Goal: Information Seeking & Learning: Learn about a topic

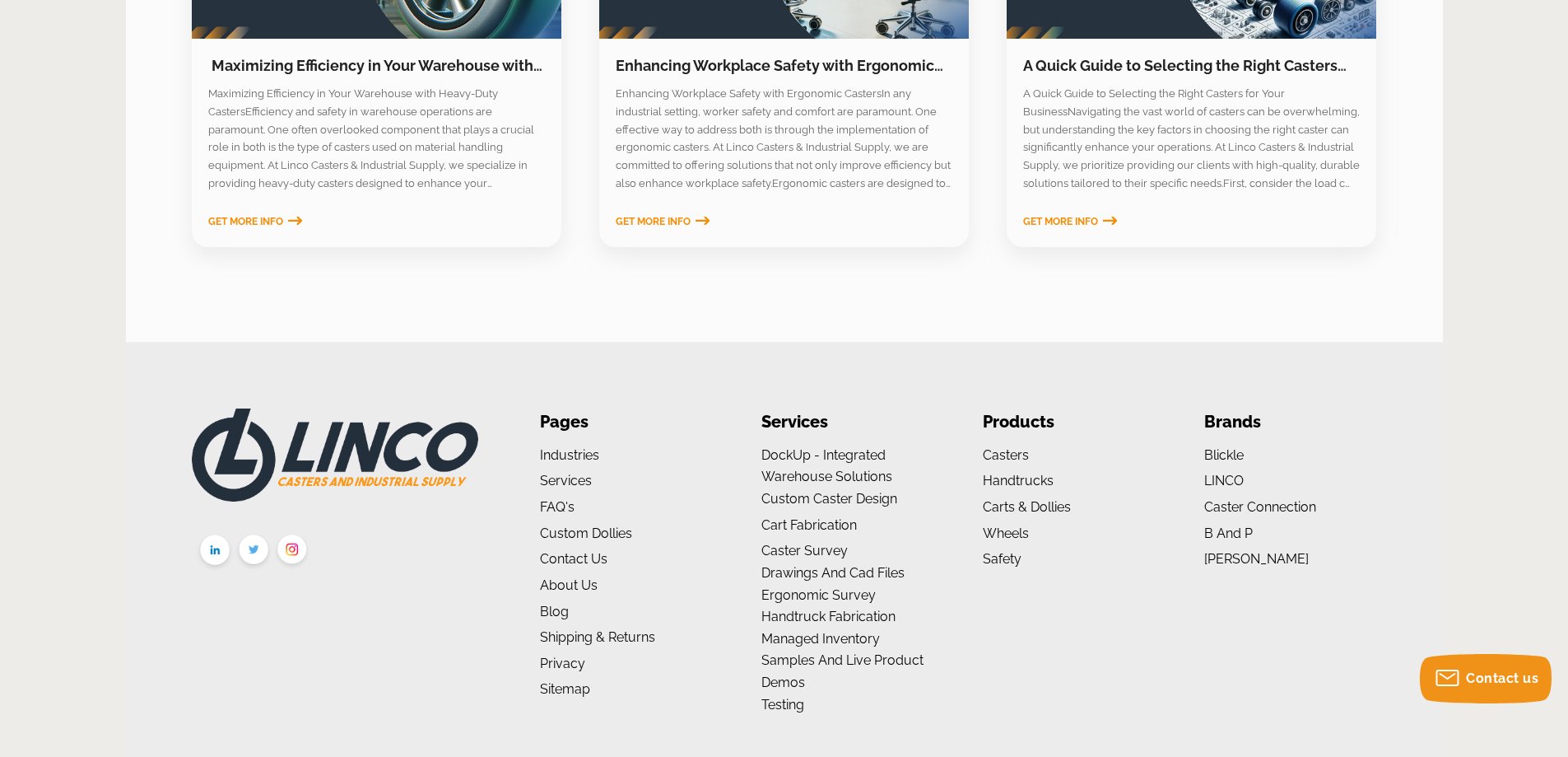
scroll to position [2711, 0]
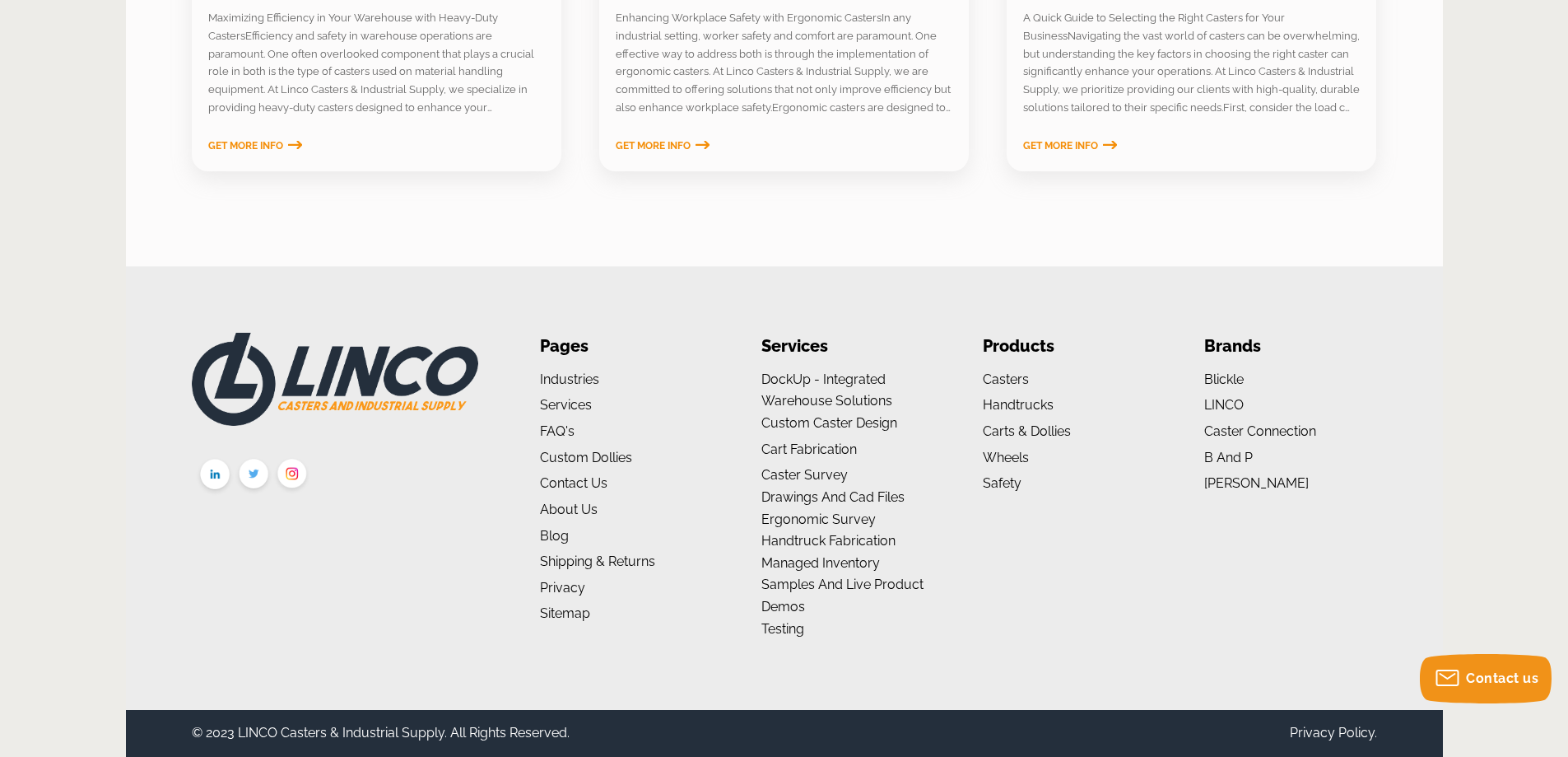
click at [1239, 351] on li "Brands" at bounding box center [1290, 346] width 172 height 27
click at [1228, 382] on link "Blickle" at bounding box center [1224, 379] width 40 height 15
click at [567, 461] on link "Custom Dollies" at bounding box center [586, 457] width 92 height 15
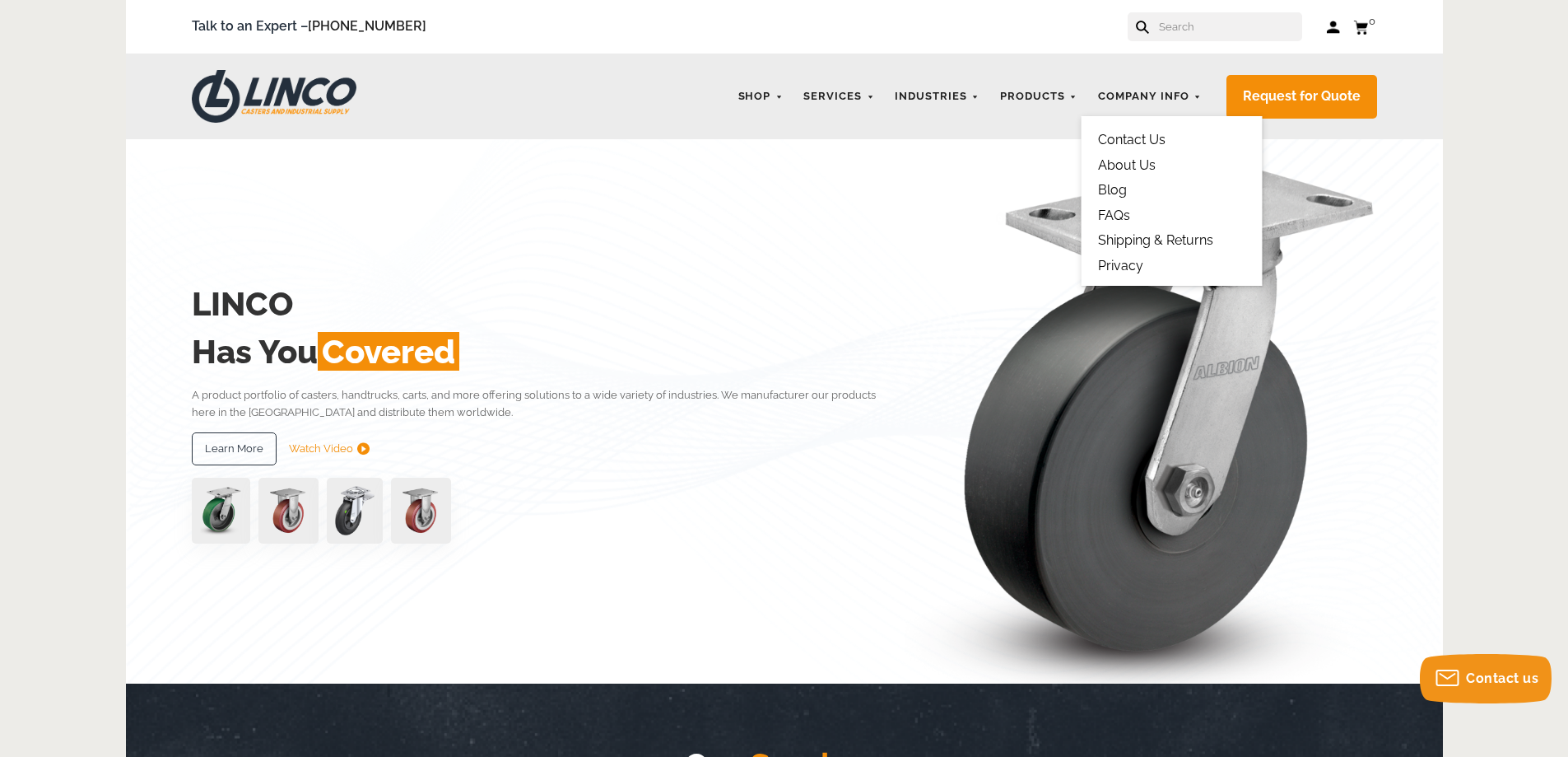
click at [1135, 159] on link "About Us" at bounding box center [1127, 165] width 58 height 15
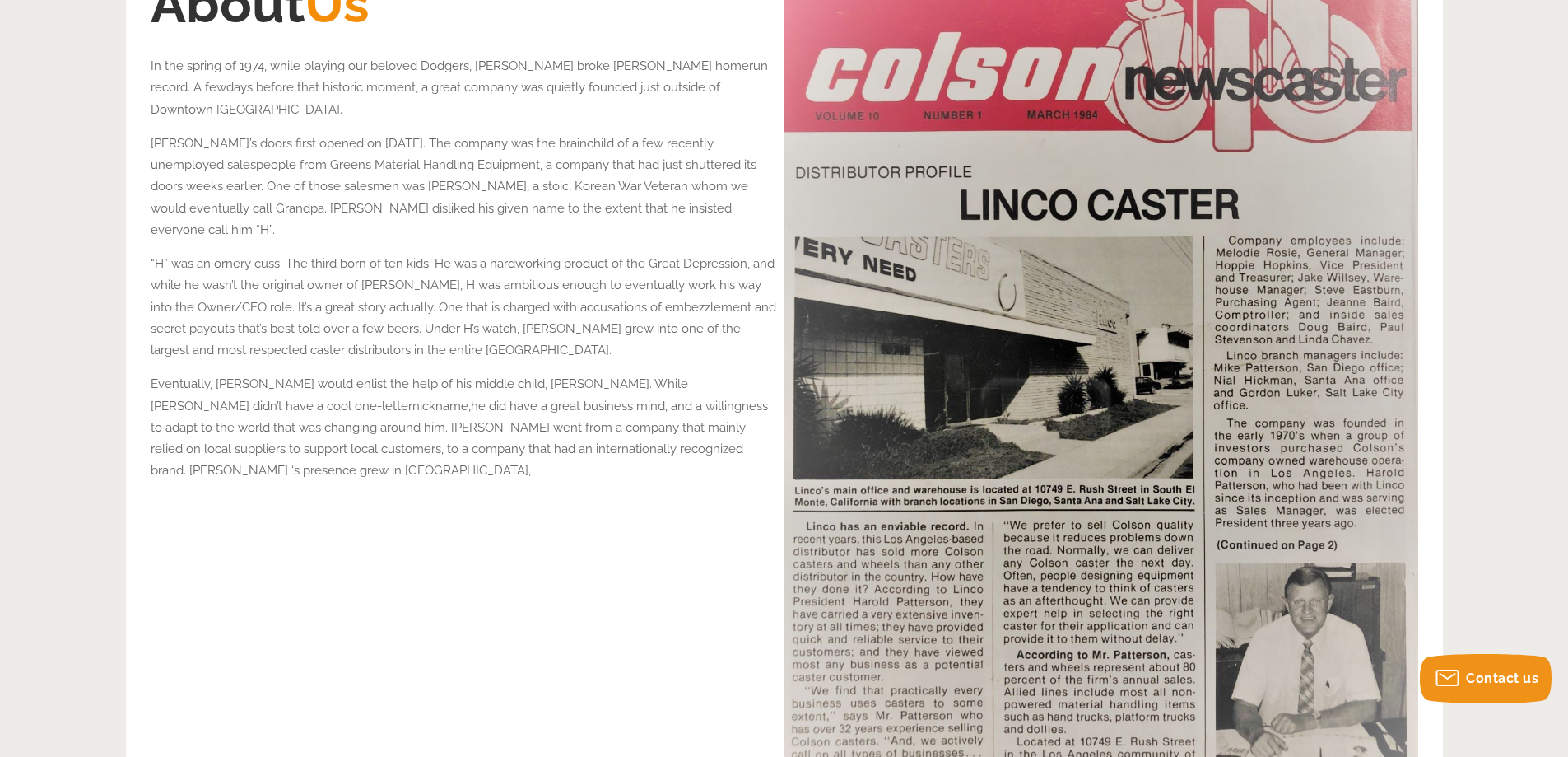
scroll to position [412, 0]
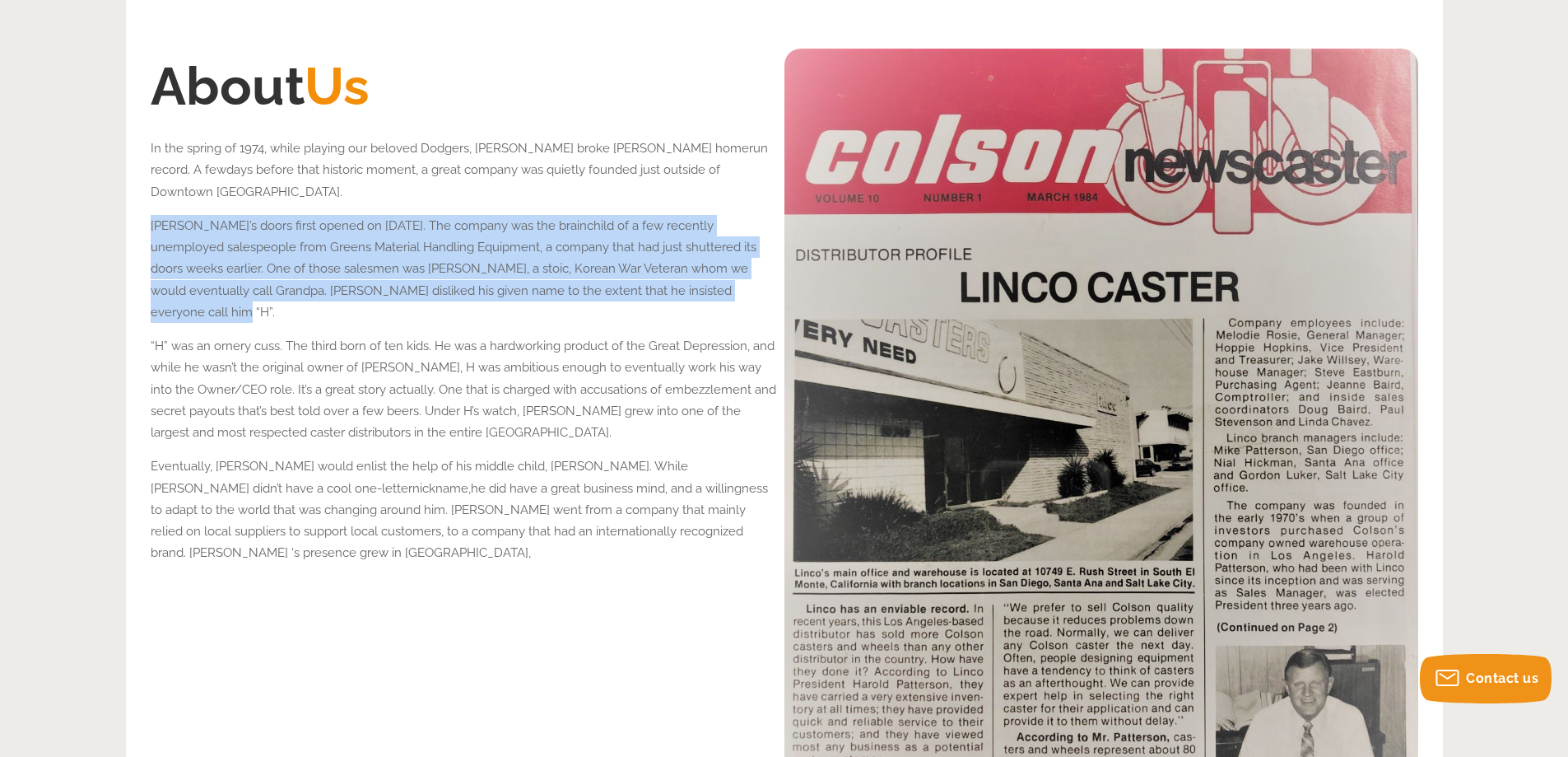
drag, startPoint x: 151, startPoint y: 228, endPoint x: 699, endPoint y: 286, distance: 551.1
click at [699, 286] on p "Linco’s doors first opened on April 1, 1974. The company was the brainchild of …" at bounding box center [463, 269] width 626 height 108
copy span "Linco’s doors first opened on April 1, 1974. The company was the brainchild of …"
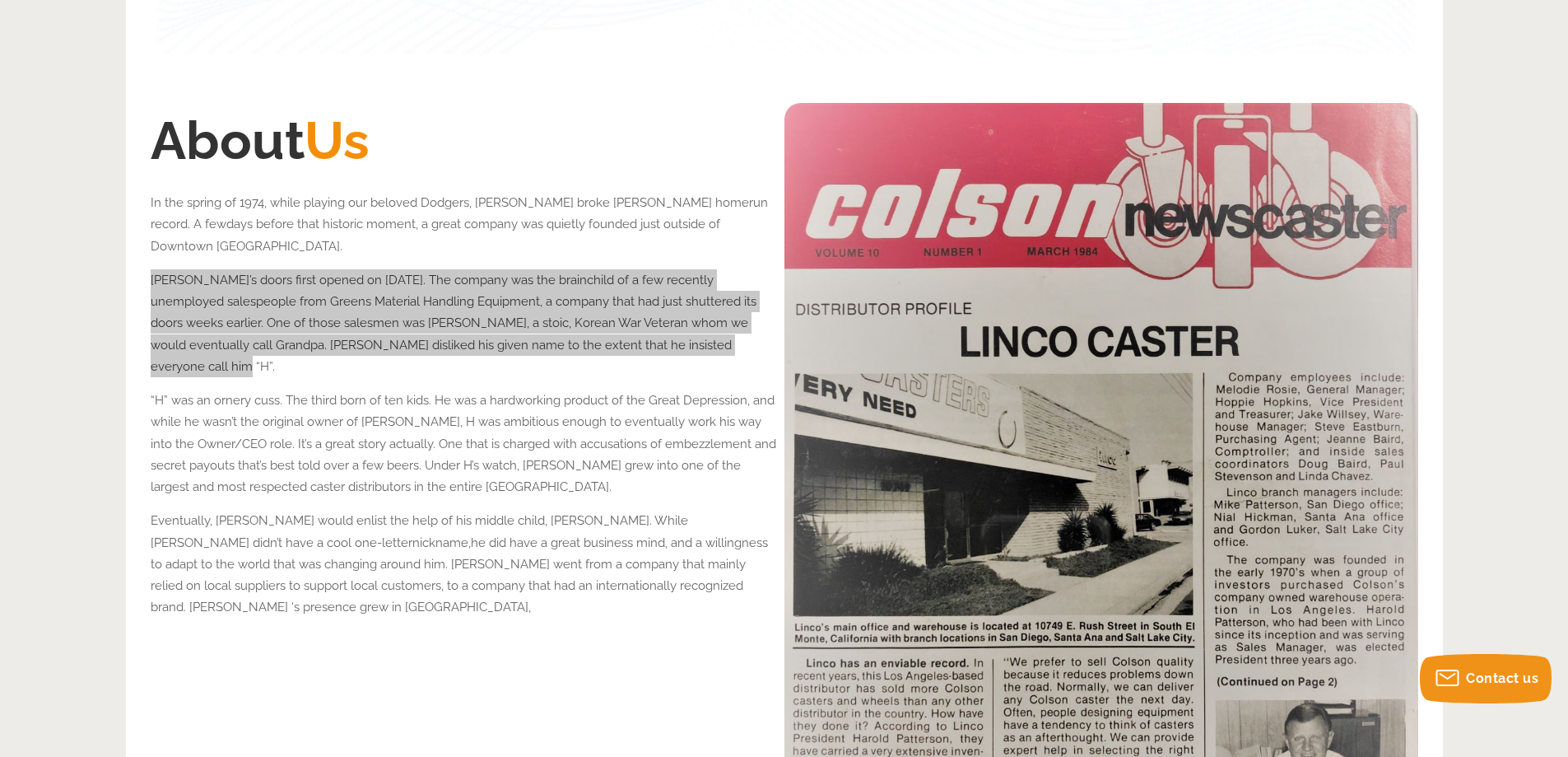
scroll to position [0, 0]
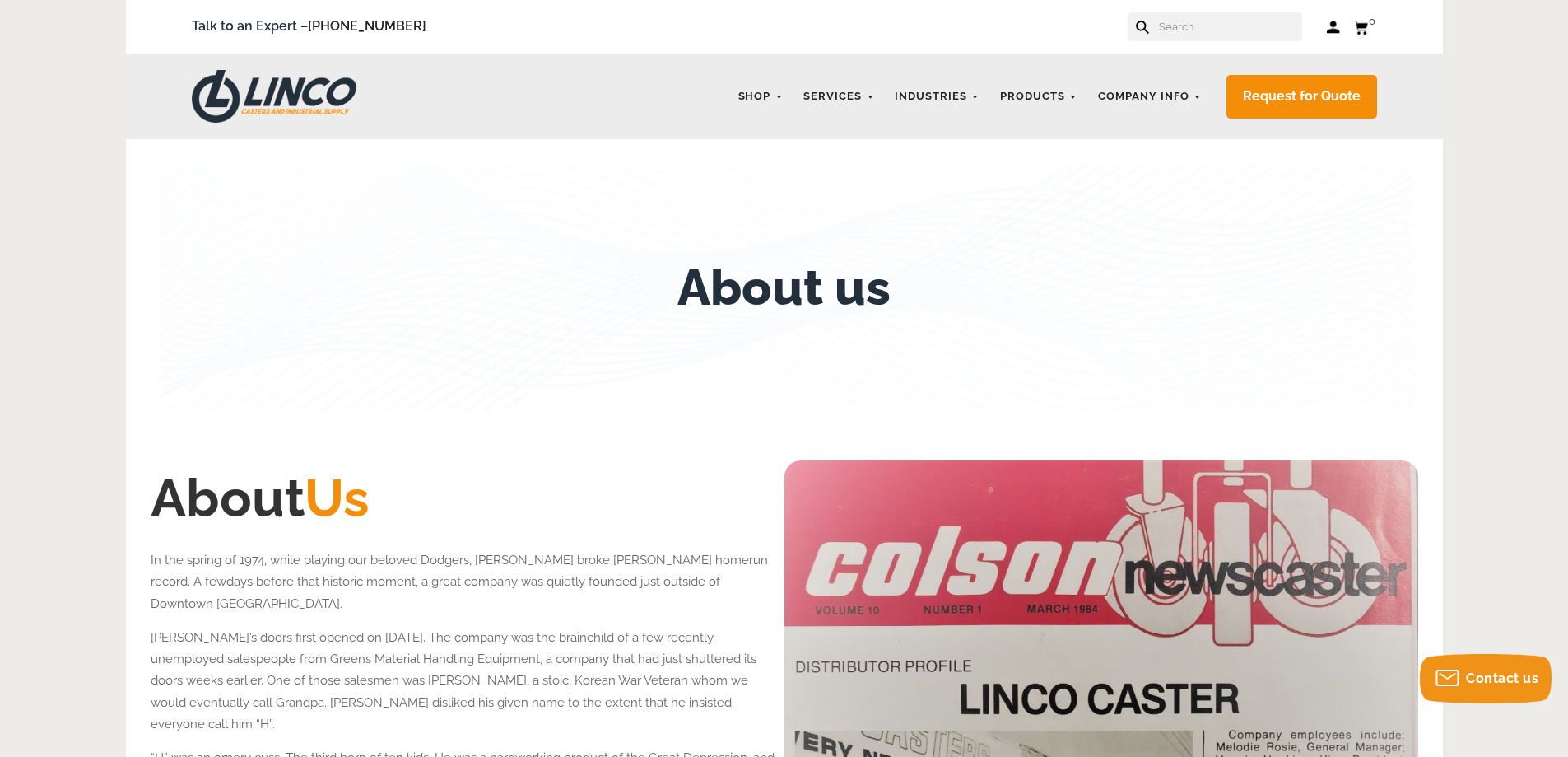
click at [233, 343] on div "About us" at bounding box center [784, 288] width 1268 height 247
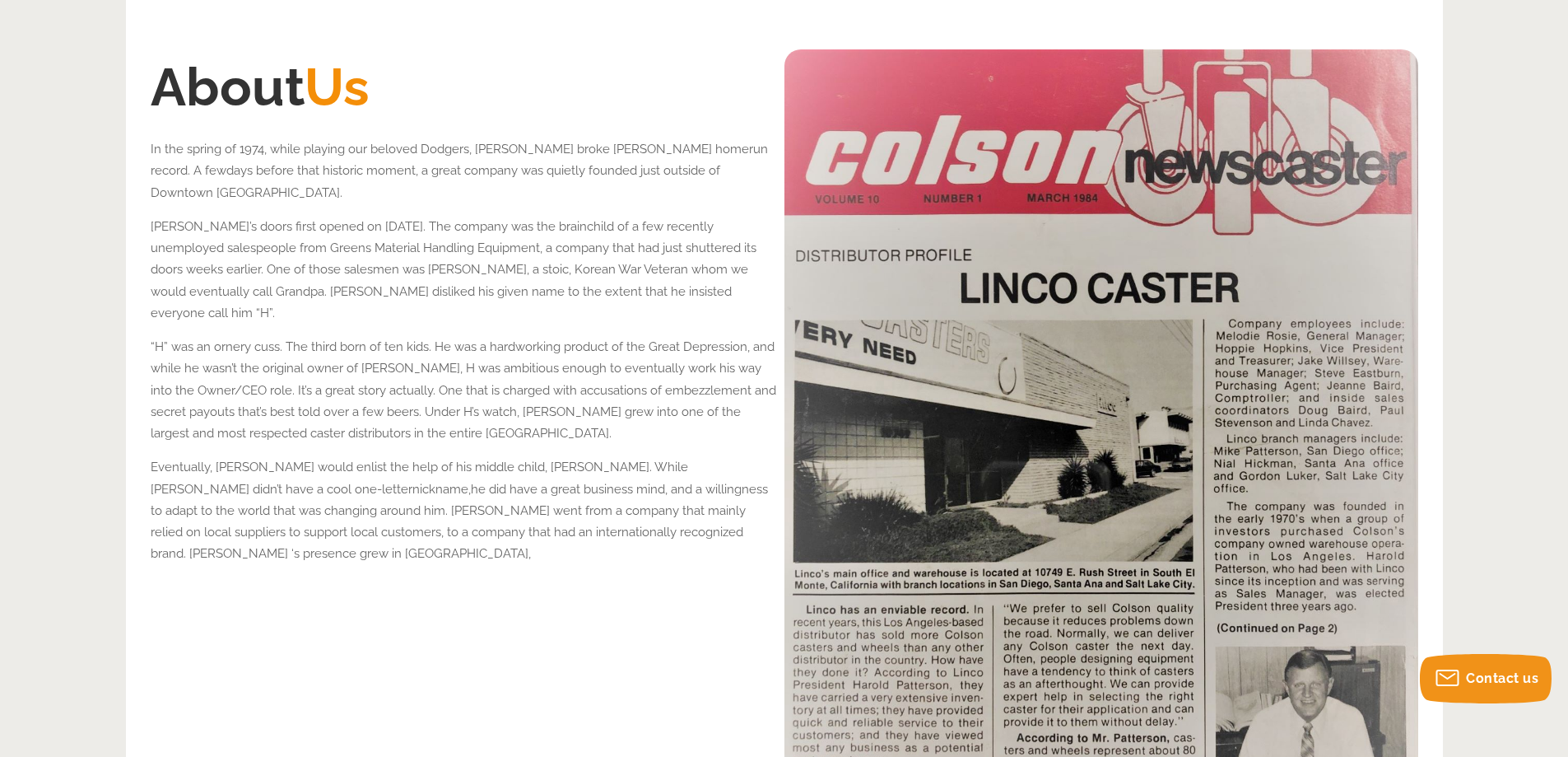
scroll to position [412, 0]
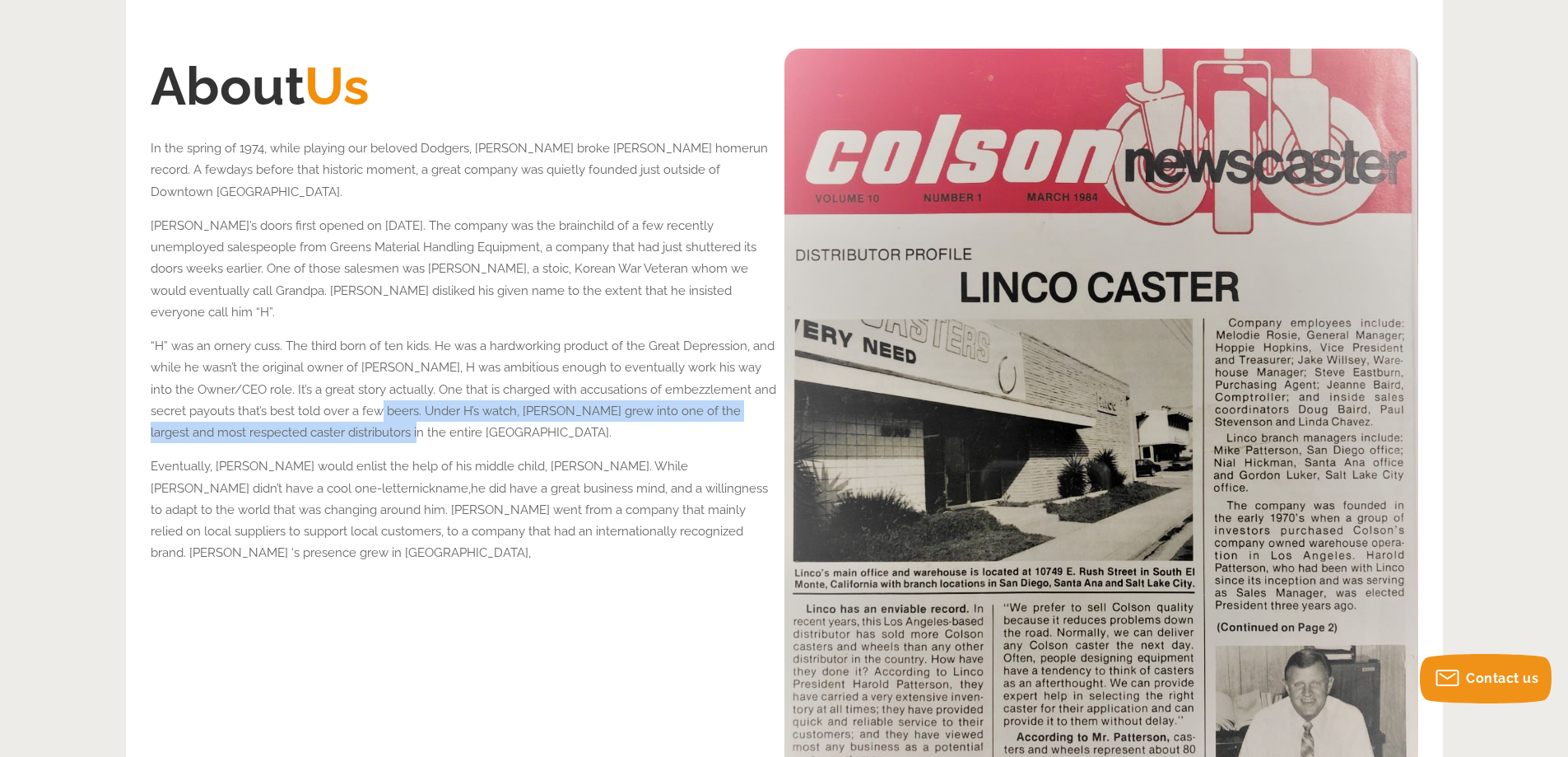
drag, startPoint x: 386, startPoint y: 387, endPoint x: 414, endPoint y: 409, distance: 35.6
click at [414, 409] on p "“H” was an ornery cuss. The third born of ten kids. He was a hardworking produc…" at bounding box center [463, 389] width 626 height 108
copy span "Under H’s watch, Linco grew into one of the largest and most respected caster d…"
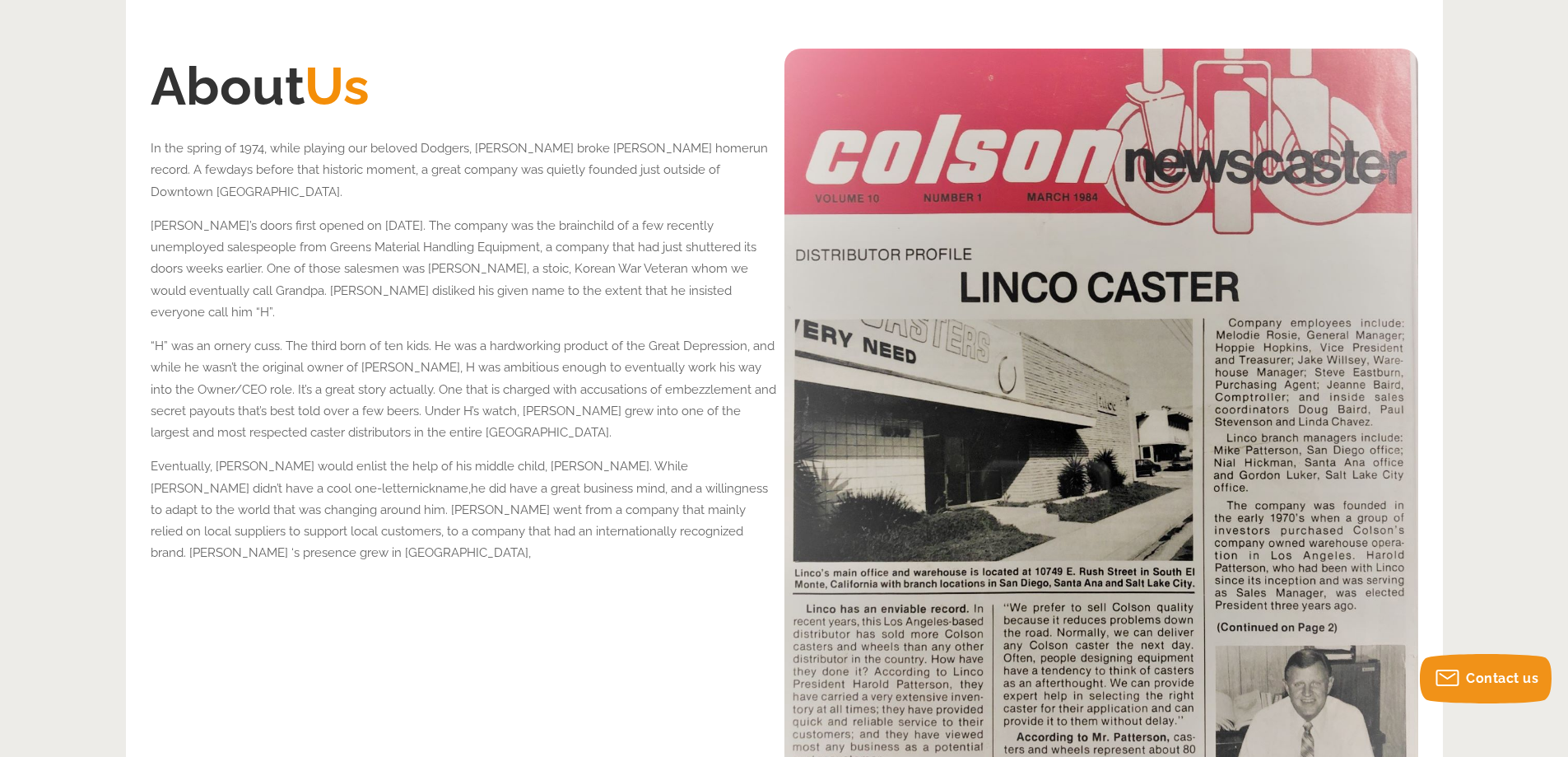
click at [290, 597] on div "About Us In the spring of 1974, while playing our beloved Dodgers, Hank Aaron b…" at bounding box center [463, 471] width 626 height 846
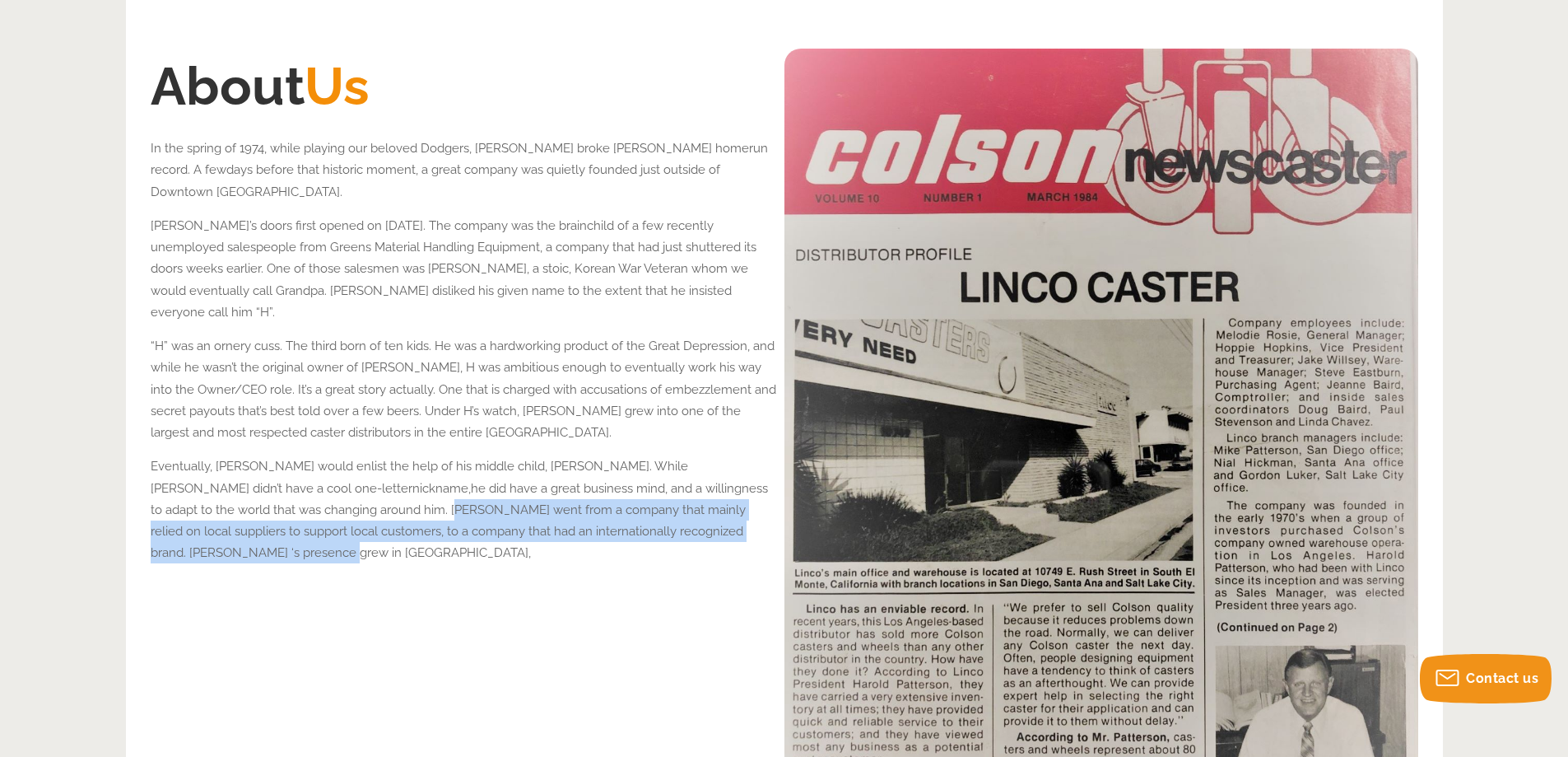
drag, startPoint x: 220, startPoint y: 486, endPoint x: 659, endPoint y: 524, distance: 440.6
click at [659, 524] on div "About Us In the spring of 1974, while playing our beloved Dodgers, Hank Aaron b…" at bounding box center [463, 471] width 626 height 846
copy span "Linco went from a company that mainly relied on local suppliers to support loca…"
drag, startPoint x: 587, startPoint y: 613, endPoint x: 593, endPoint y: 604, distance: 10.8
click at [587, 613] on div "About Us In the spring of 1974, while playing our beloved Dodgers, Hank Aaron b…" at bounding box center [463, 471] width 626 height 846
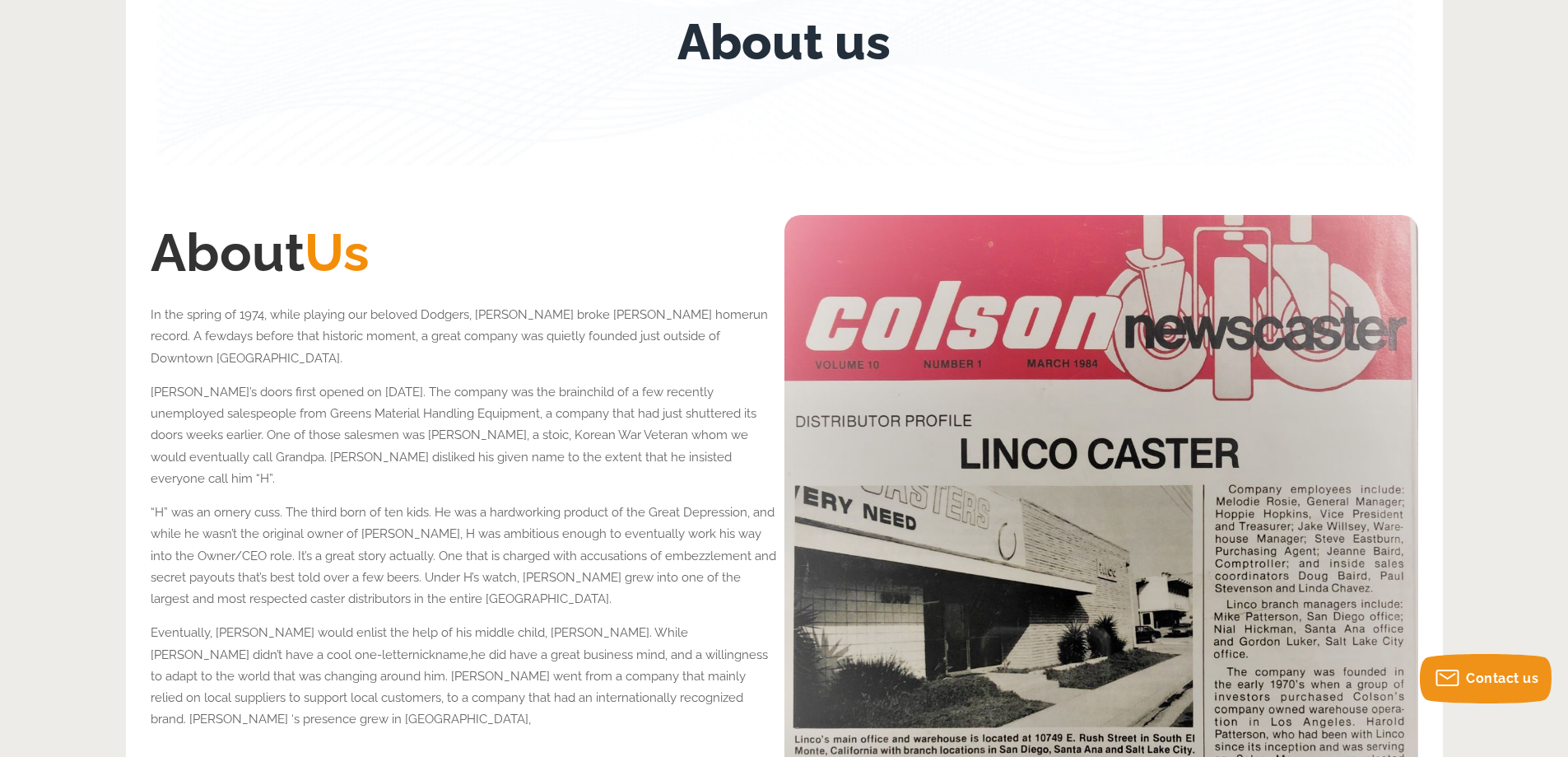
scroll to position [0, 0]
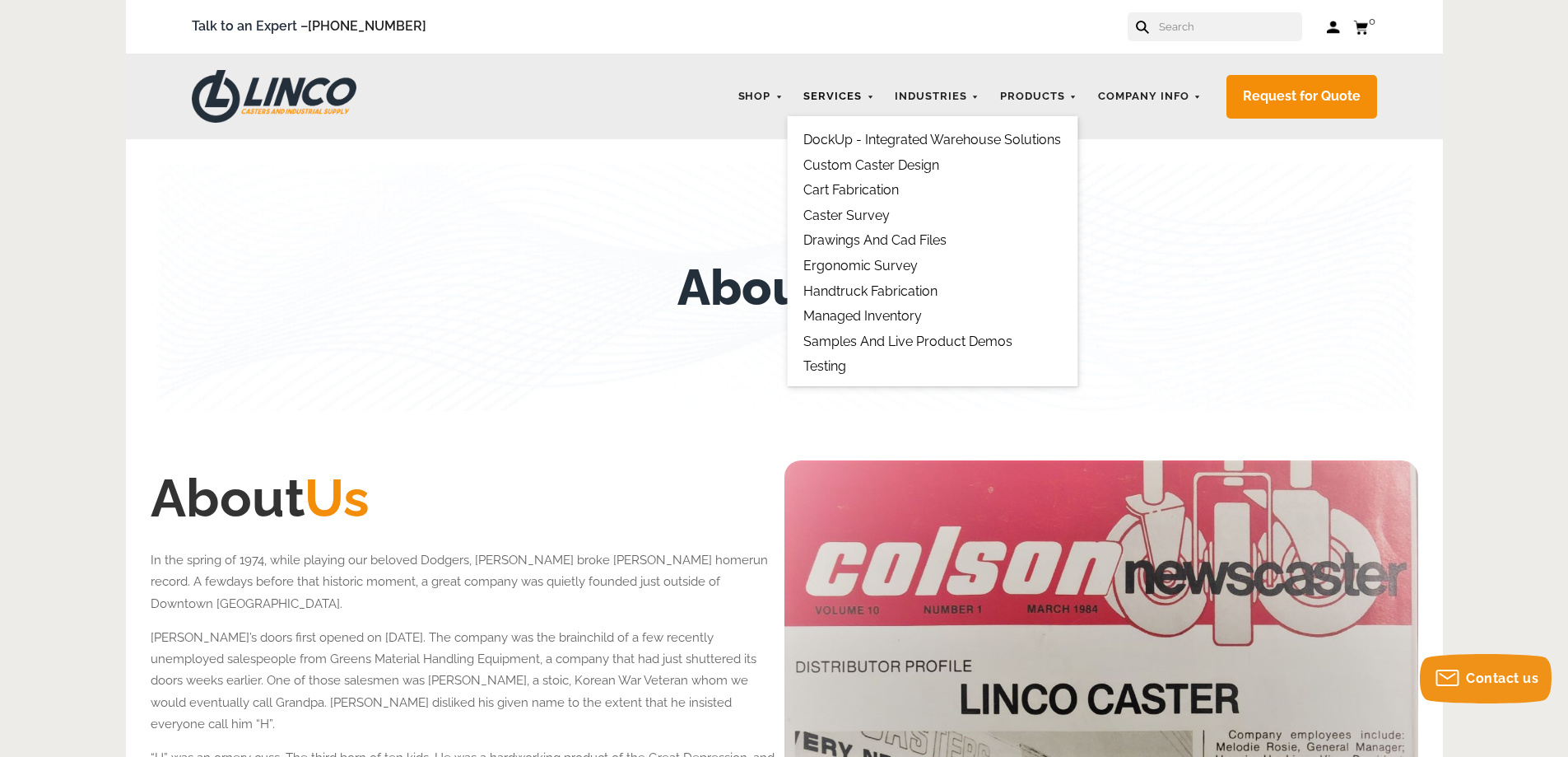
click at [840, 97] on link "Services" at bounding box center [838, 96] width 87 height 32
click at [902, 171] on link "Custom Caster Design" at bounding box center [871, 165] width 136 height 15
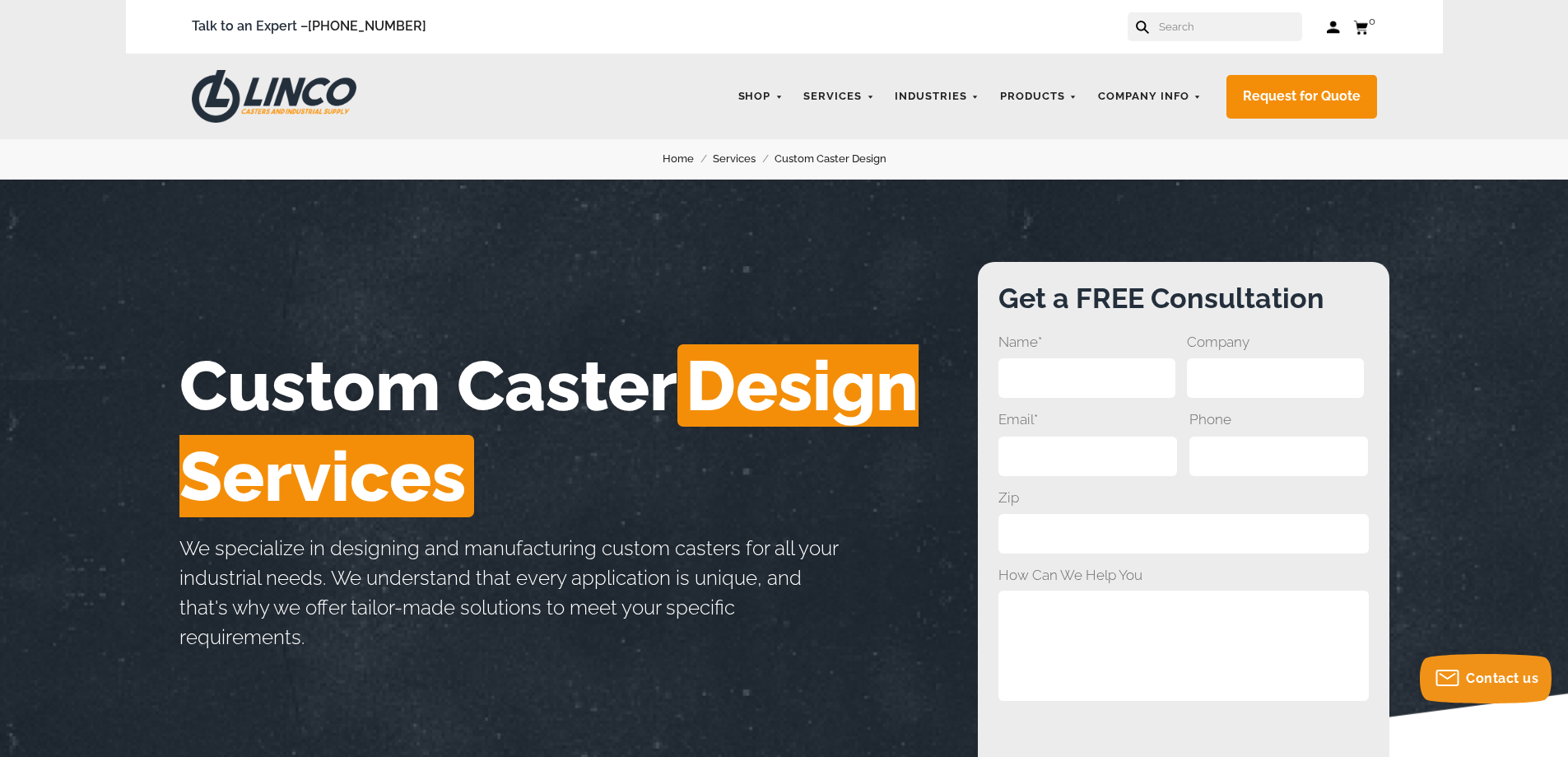
click at [732, 158] on link "Services" at bounding box center [743, 158] width 62 height 18
